Goal: Navigation & Orientation: Find specific page/section

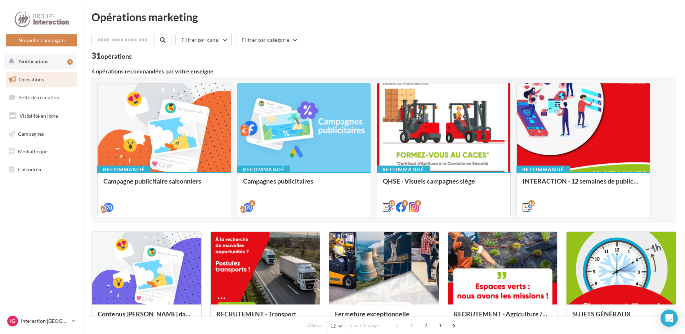
click at [23, 64] on span "Notifications" at bounding box center [33, 61] width 29 height 6
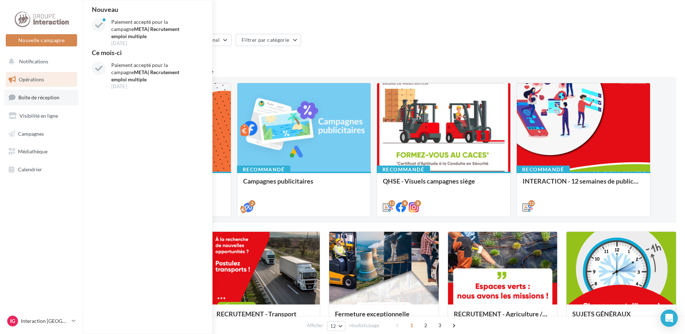
click at [35, 99] on span "Boîte de réception" at bounding box center [38, 97] width 41 height 6
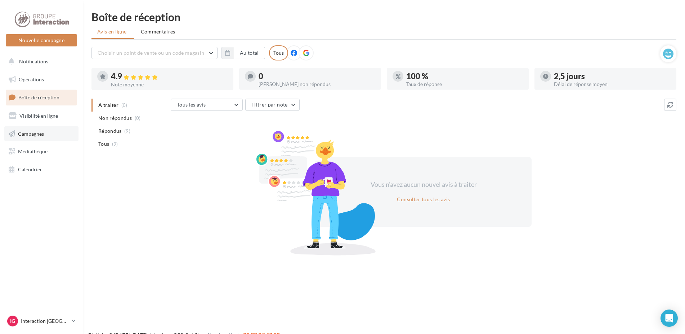
click at [30, 134] on span "Campagnes" at bounding box center [31, 133] width 26 height 6
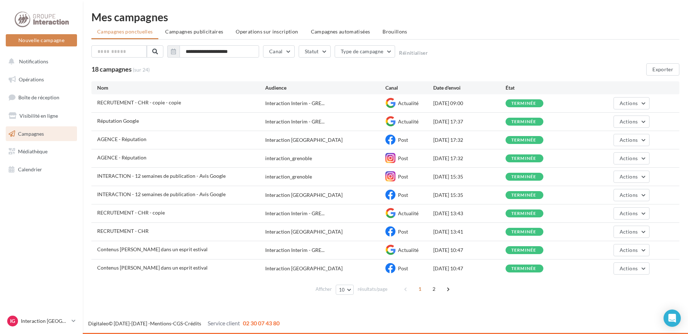
click at [205, 37] on li "Campagnes publicitaires" at bounding box center [193, 31] width 69 height 13
